Goal: Find specific page/section: Find specific page/section

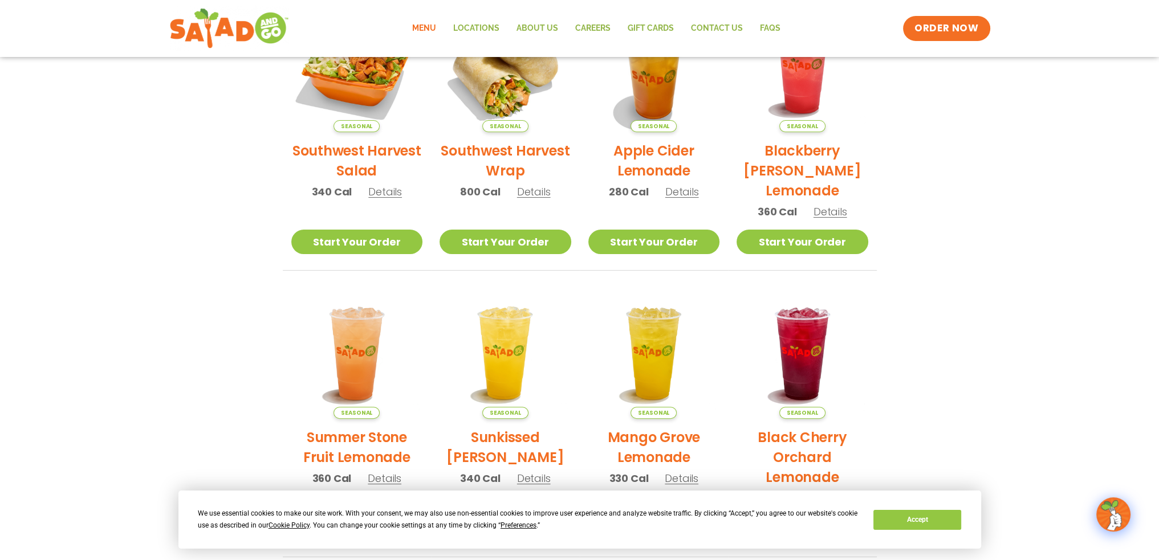
scroll to position [342, 0]
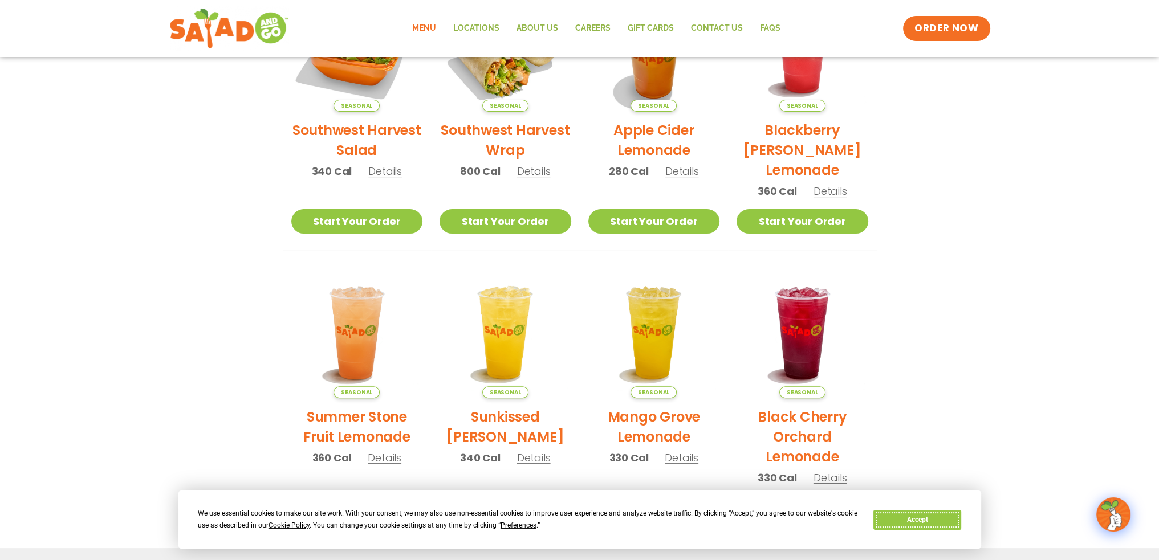
click at [939, 520] on button "Accept" at bounding box center [917, 520] width 88 height 20
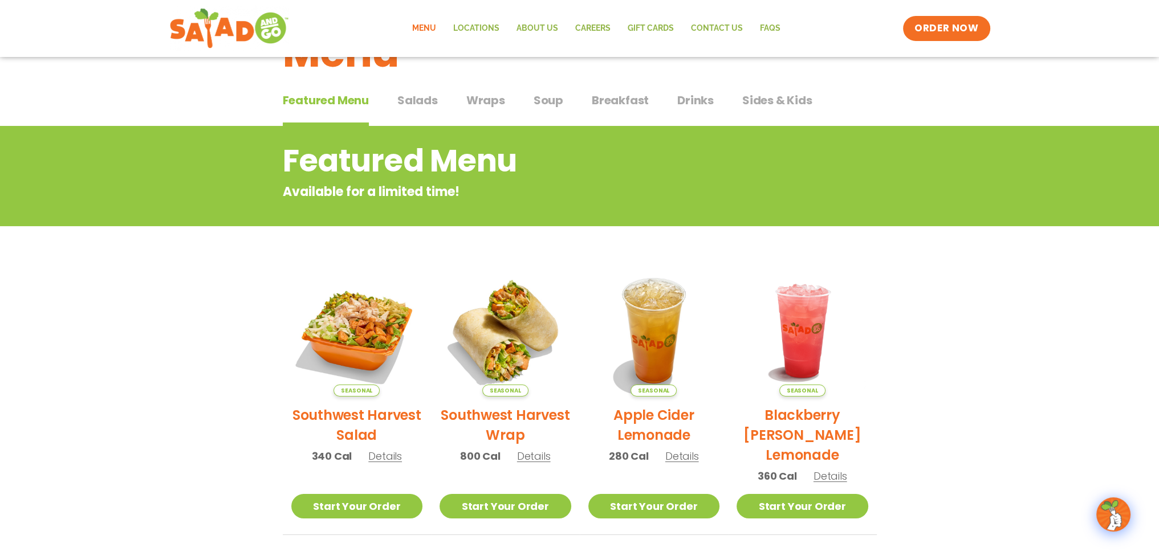
scroll to position [0, 0]
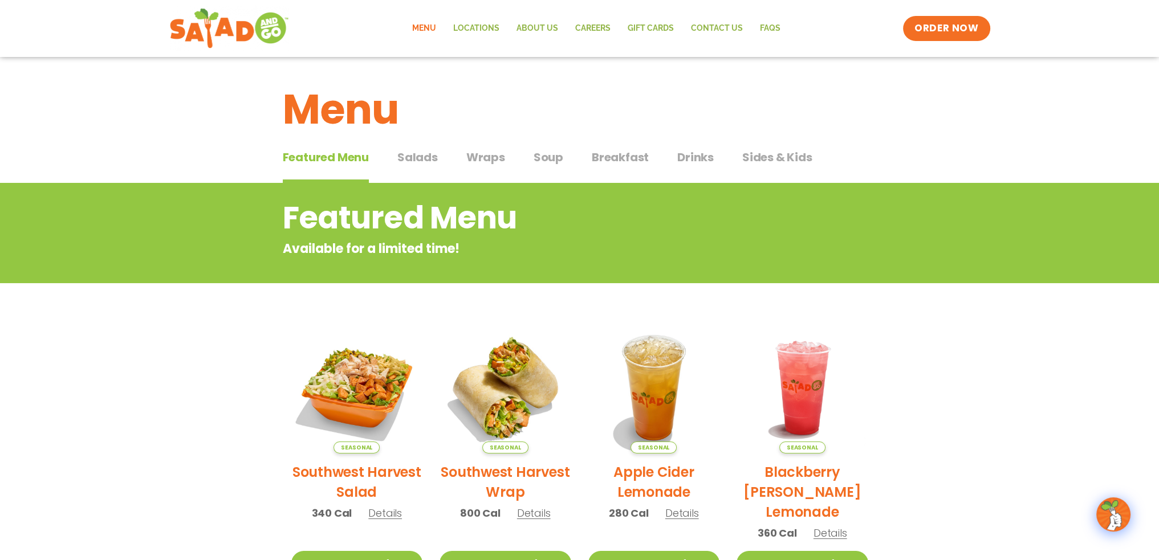
click at [415, 153] on span "Salads" at bounding box center [417, 157] width 40 height 17
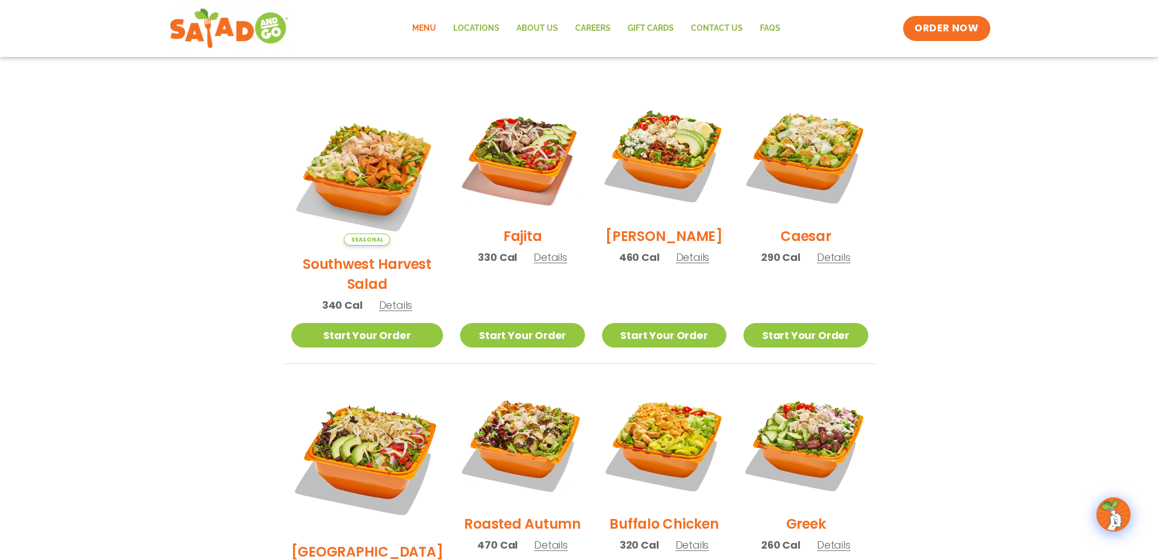
scroll to position [228, 0]
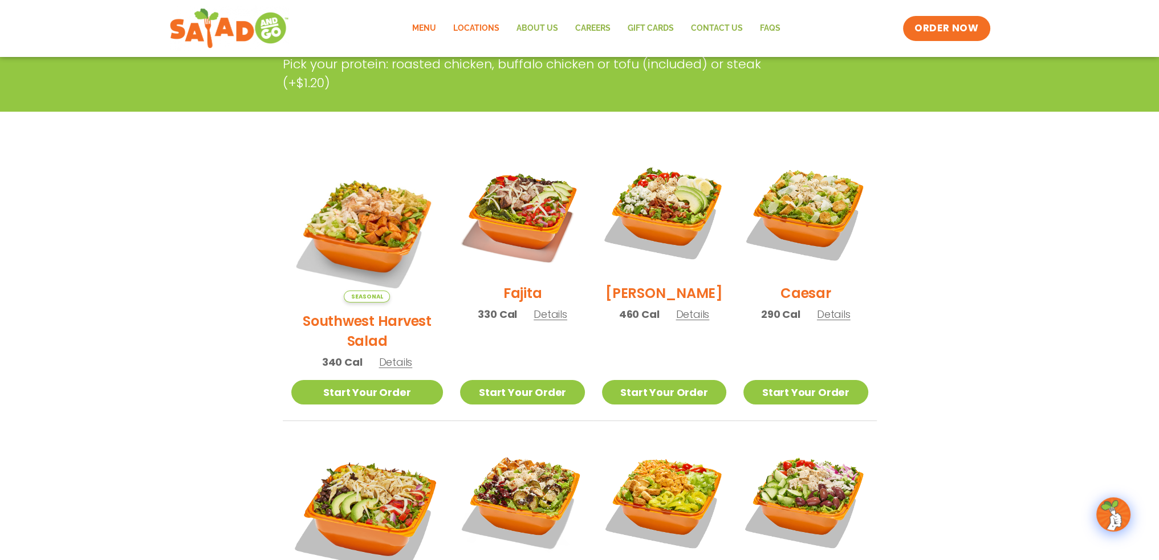
click at [468, 32] on link "Locations" at bounding box center [476, 28] width 63 height 26
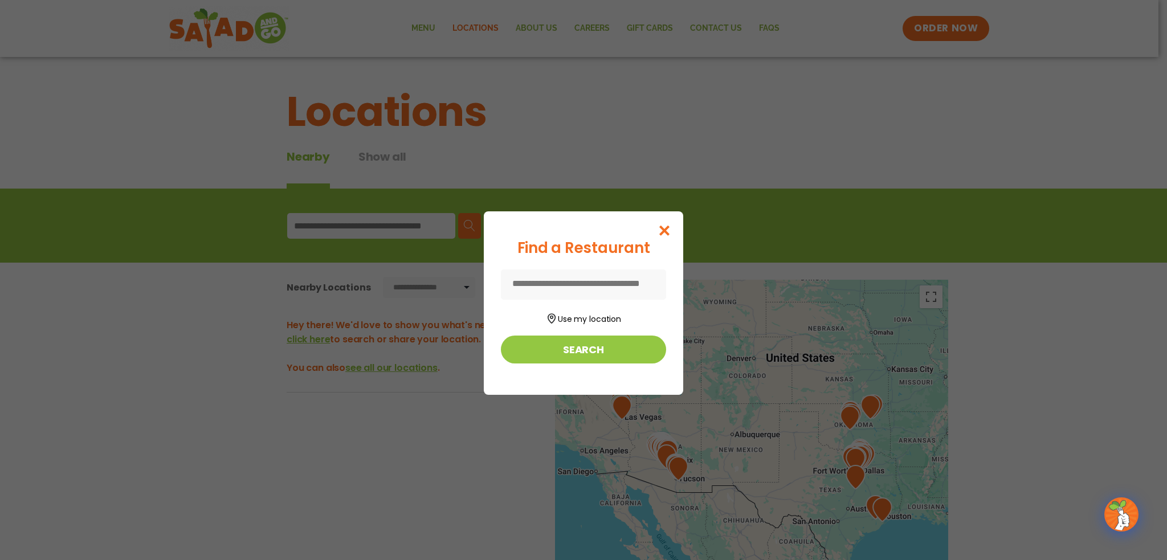
click at [617, 284] on input at bounding box center [583, 285] width 165 height 30
click at [606, 348] on button "Search" at bounding box center [583, 350] width 165 height 28
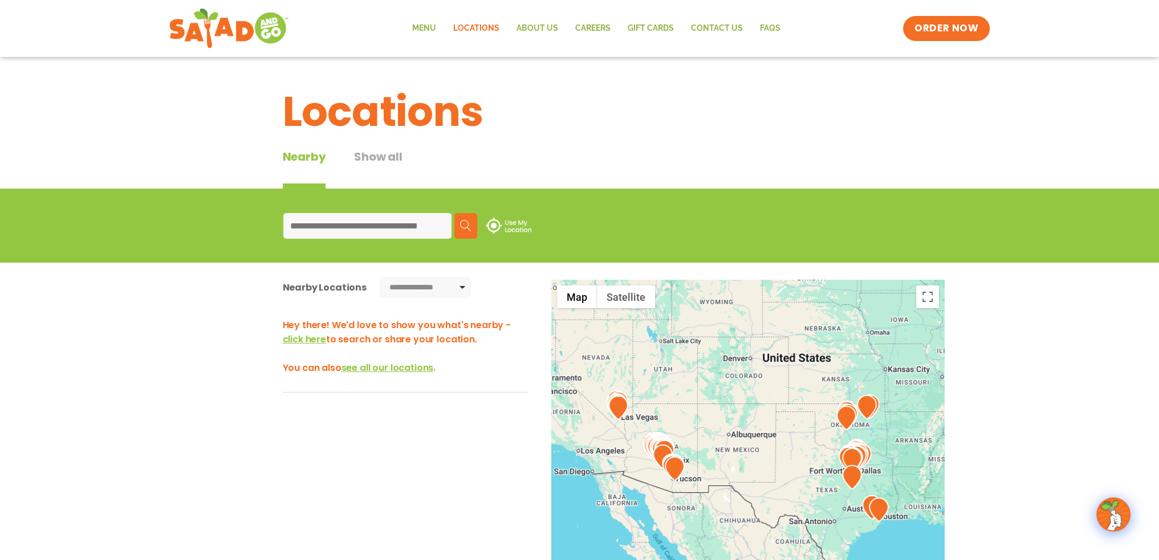
click at [343, 227] on input at bounding box center [367, 226] width 168 height 26
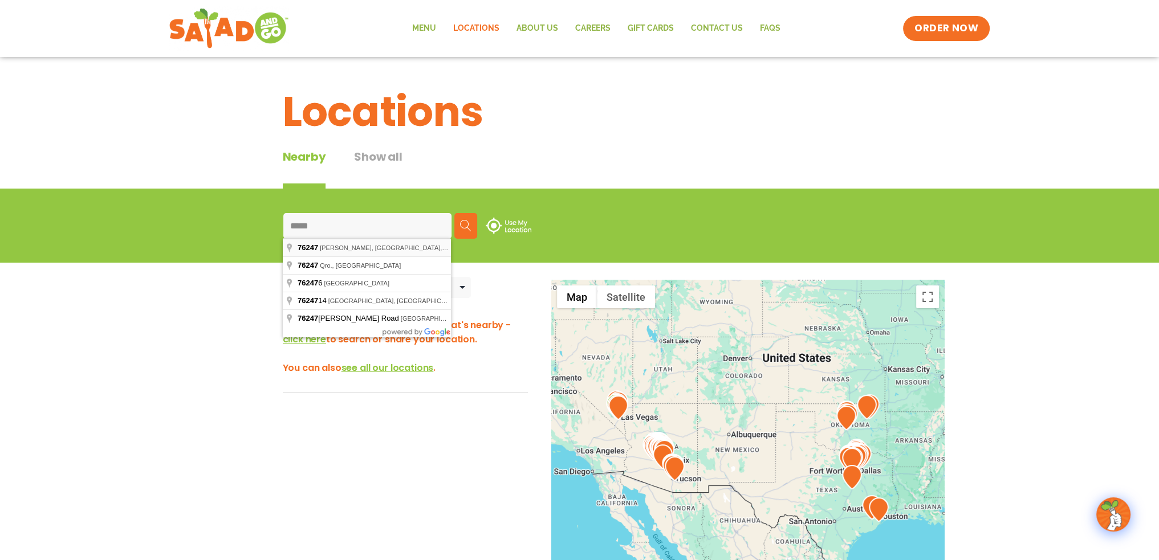
type input "**********"
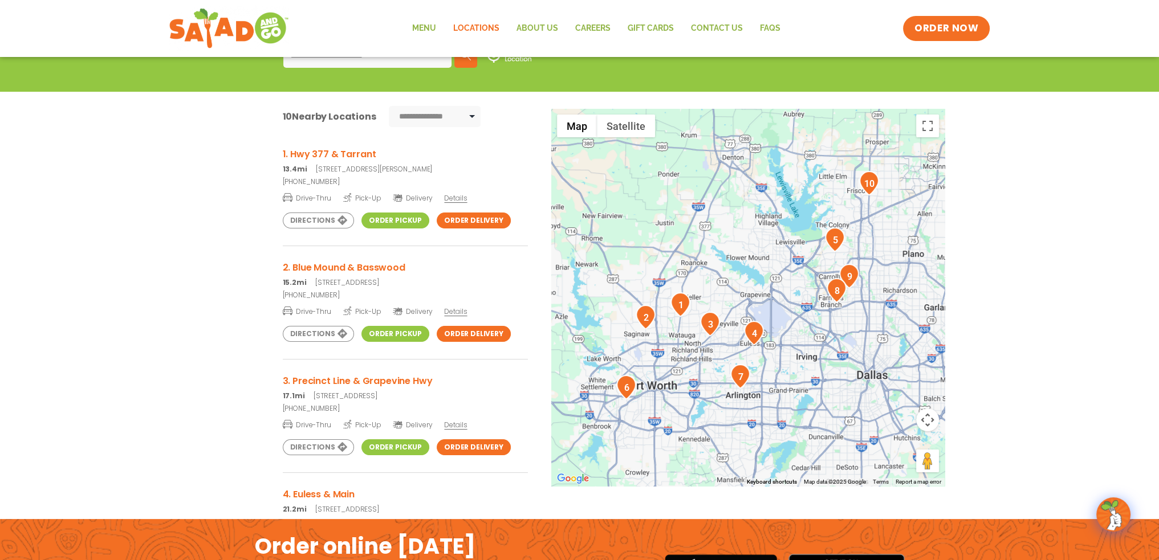
scroll to position [114, 0]
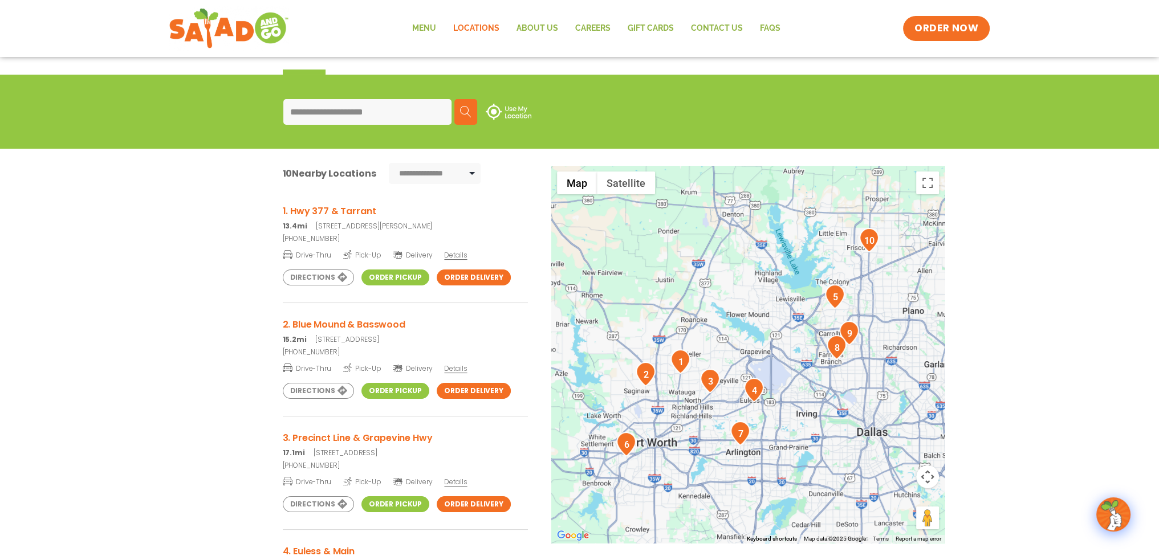
click at [326, 278] on link "Directions" at bounding box center [318, 278] width 71 height 16
click at [315, 273] on link "Directions" at bounding box center [318, 277] width 71 height 16
